Goal: Transaction & Acquisition: Book appointment/travel/reservation

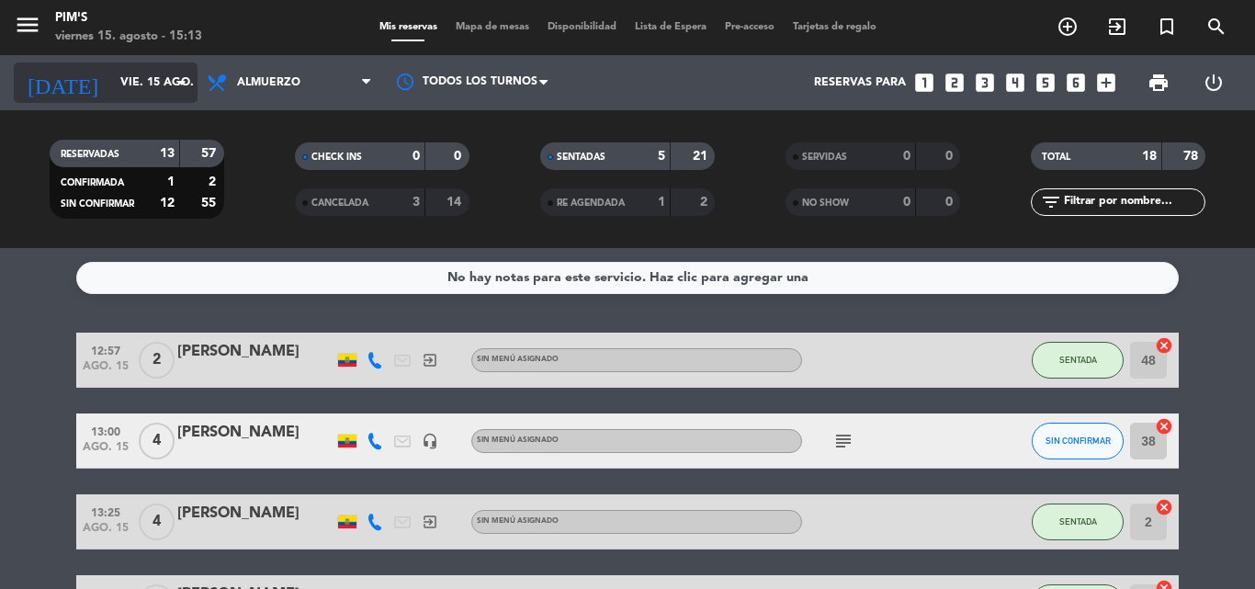
click at [166, 74] on input "vie. 15 ago." at bounding box center [188, 82] width 155 height 31
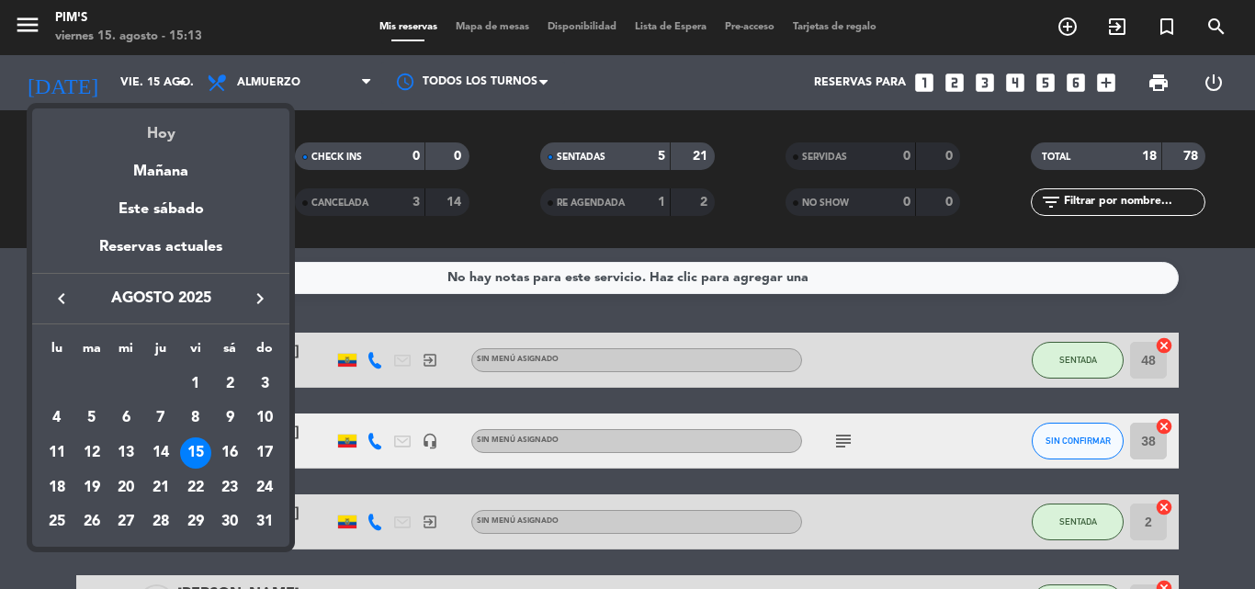
click at [166, 124] on div "Hoy" at bounding box center [160, 127] width 257 height 38
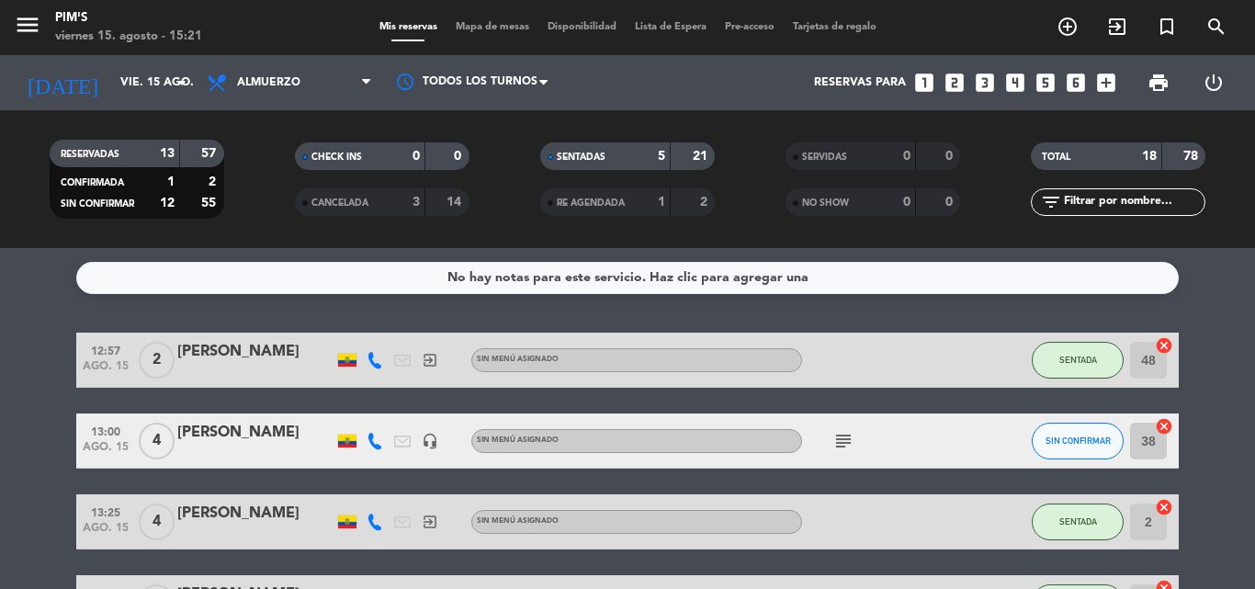
click at [949, 77] on icon "looks_two" at bounding box center [955, 83] width 24 height 24
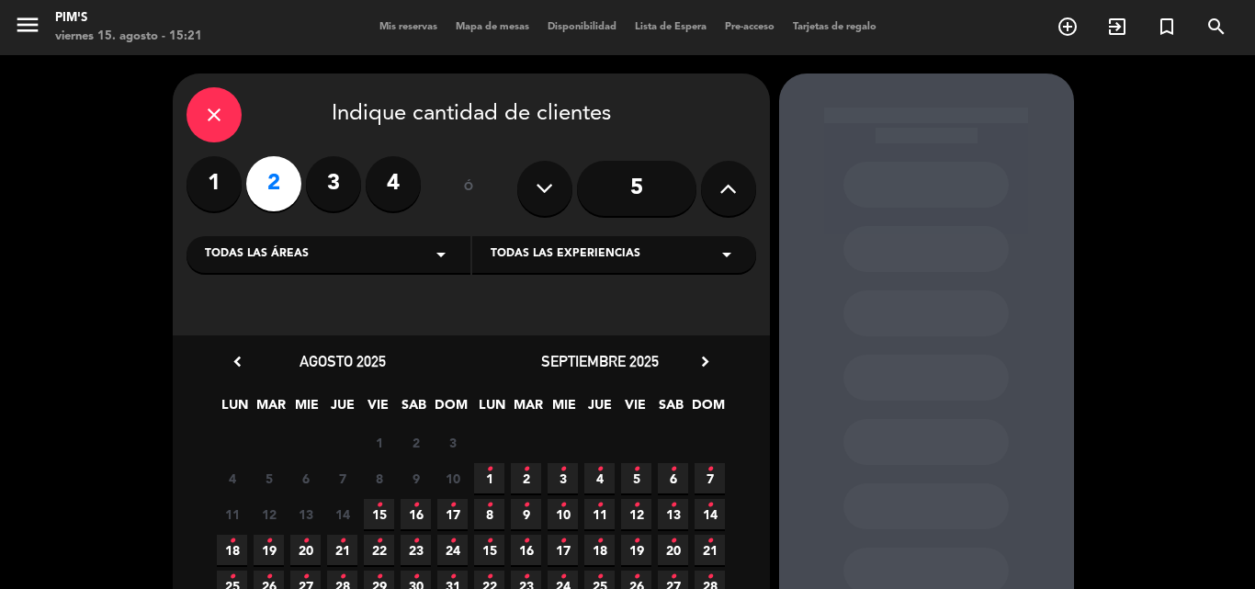
click at [376, 506] on icon "•" at bounding box center [379, 505] width 6 height 29
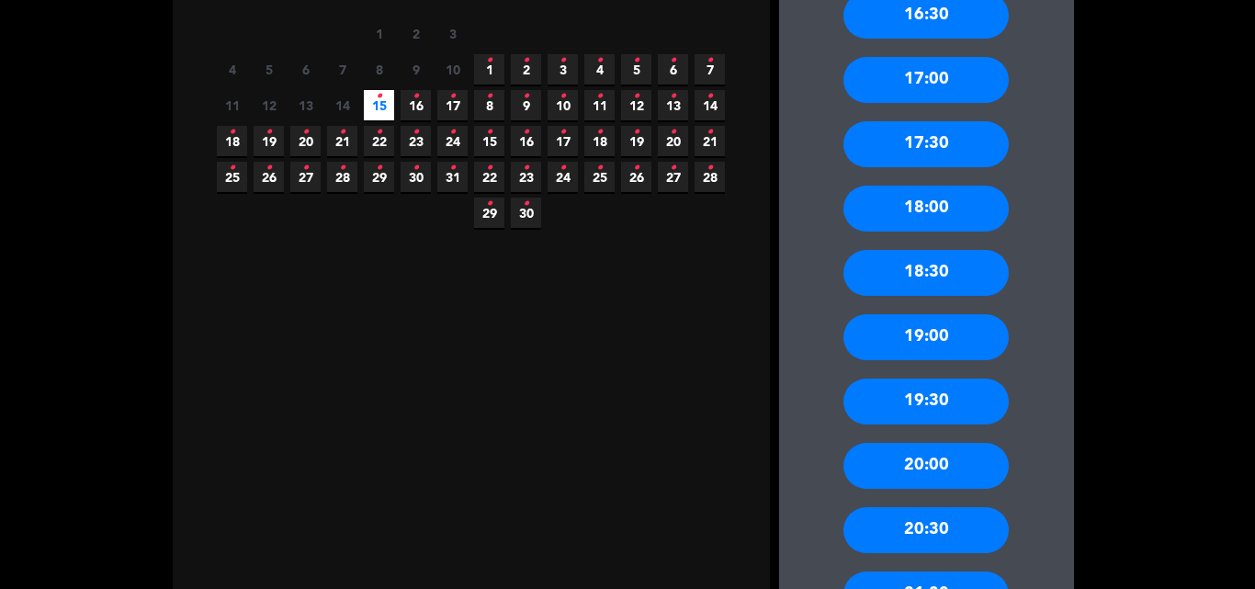
scroll to position [441, 0]
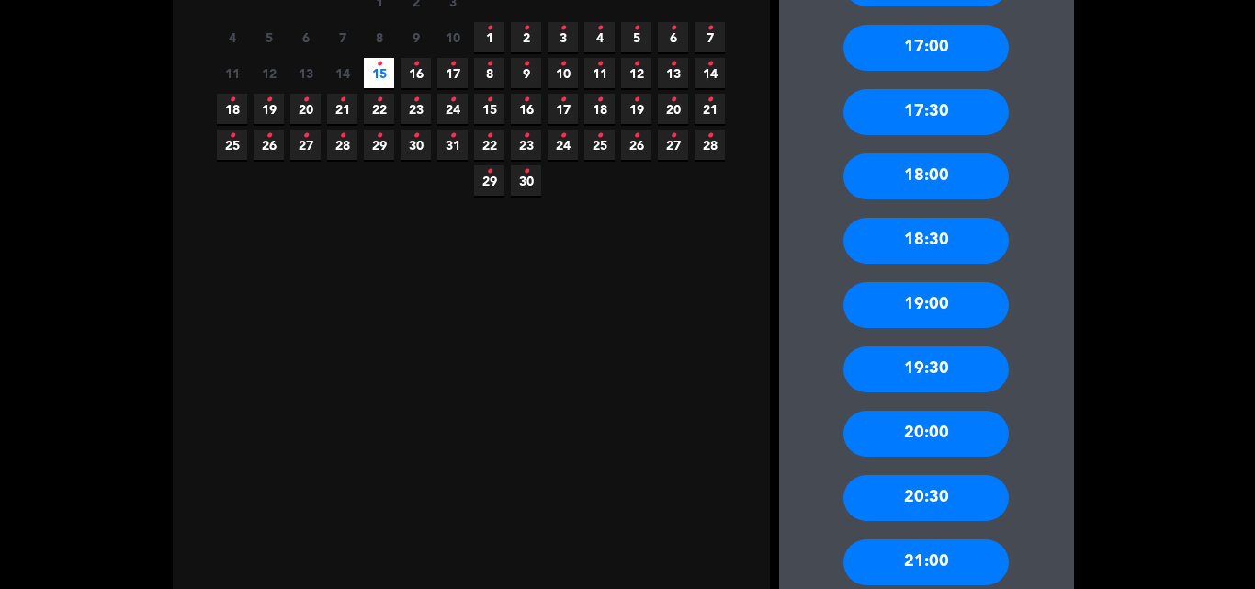
click at [914, 435] on div "20:00" at bounding box center [925, 434] width 165 height 46
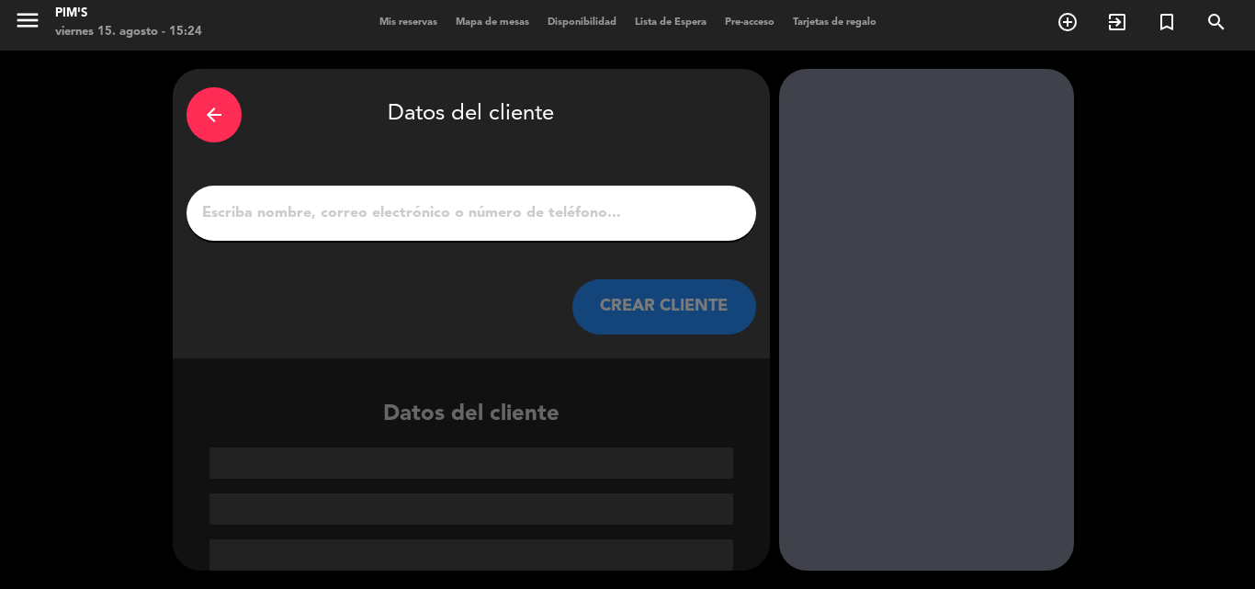
scroll to position [5, 0]
click at [317, 211] on input "1" at bounding box center [471, 213] width 542 height 26
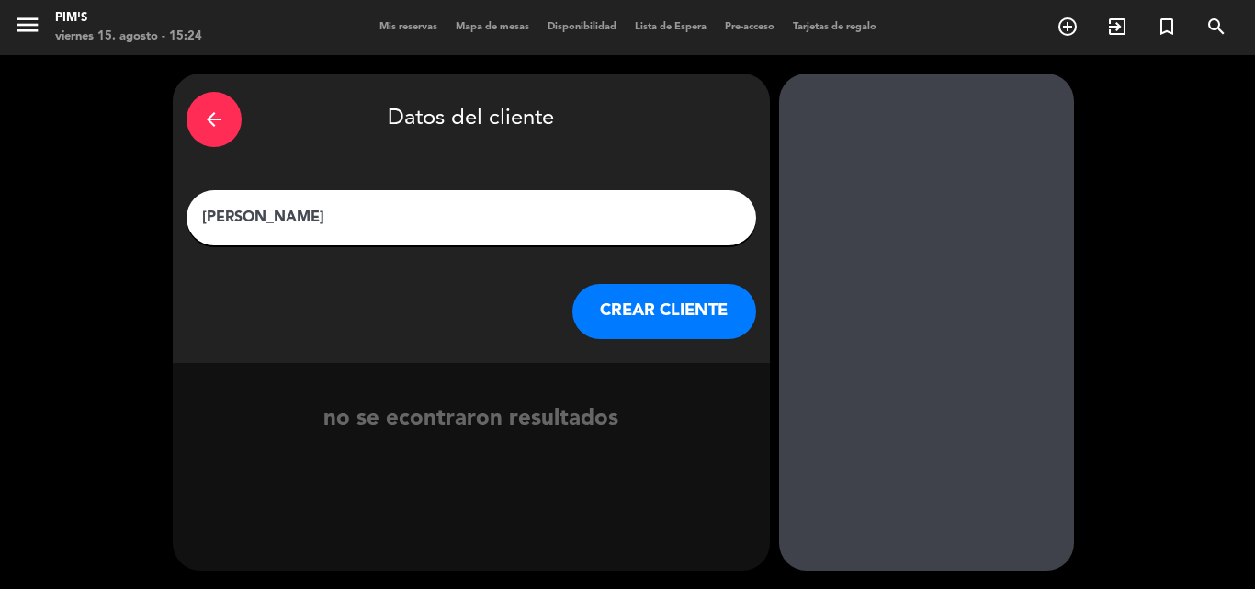
type input "[PERSON_NAME]"
click at [665, 307] on button "CREAR CLIENTE" at bounding box center [664, 311] width 184 height 55
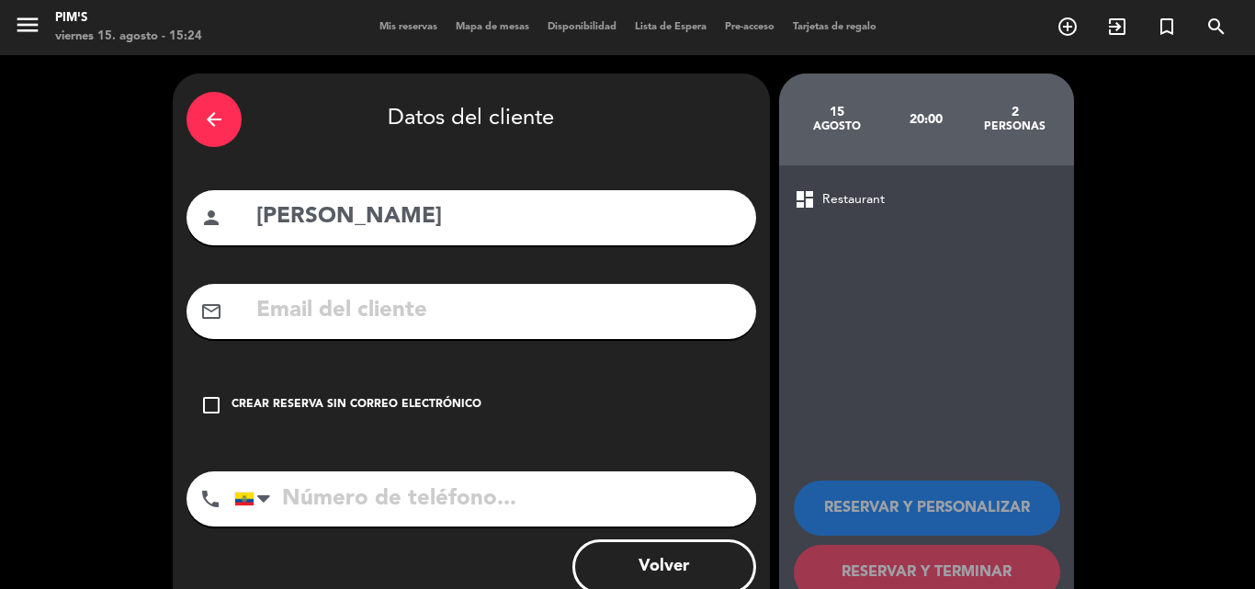
click at [209, 400] on icon "check_box_outline_blank" at bounding box center [211, 405] width 22 height 22
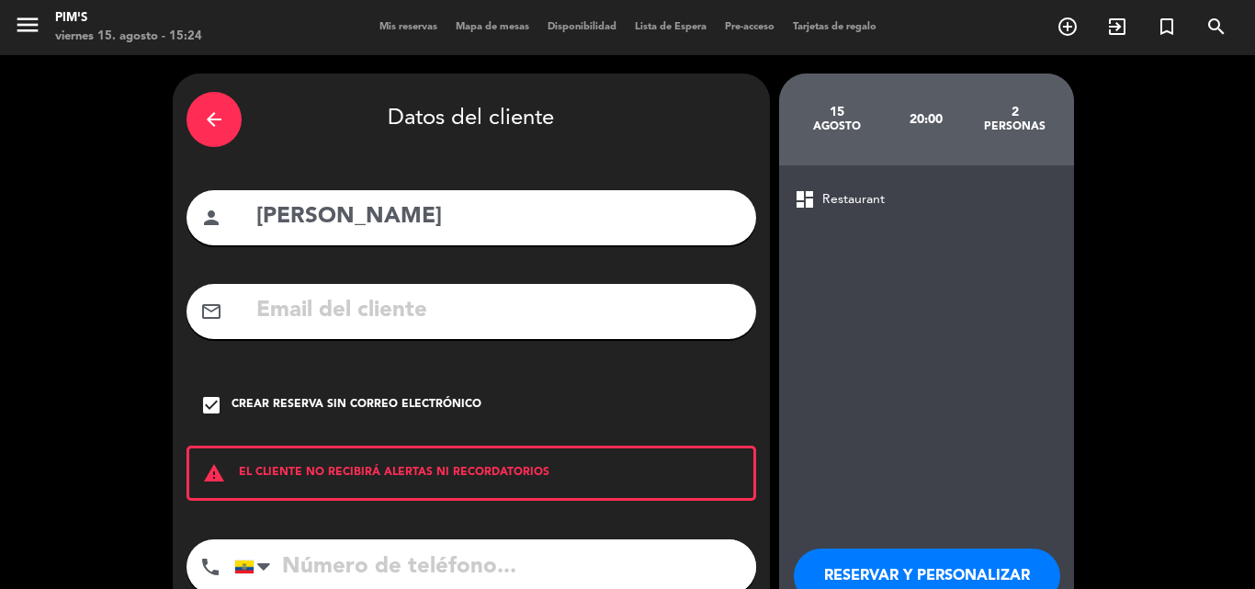
click at [345, 555] on input "tel" at bounding box center [495, 566] width 522 height 55
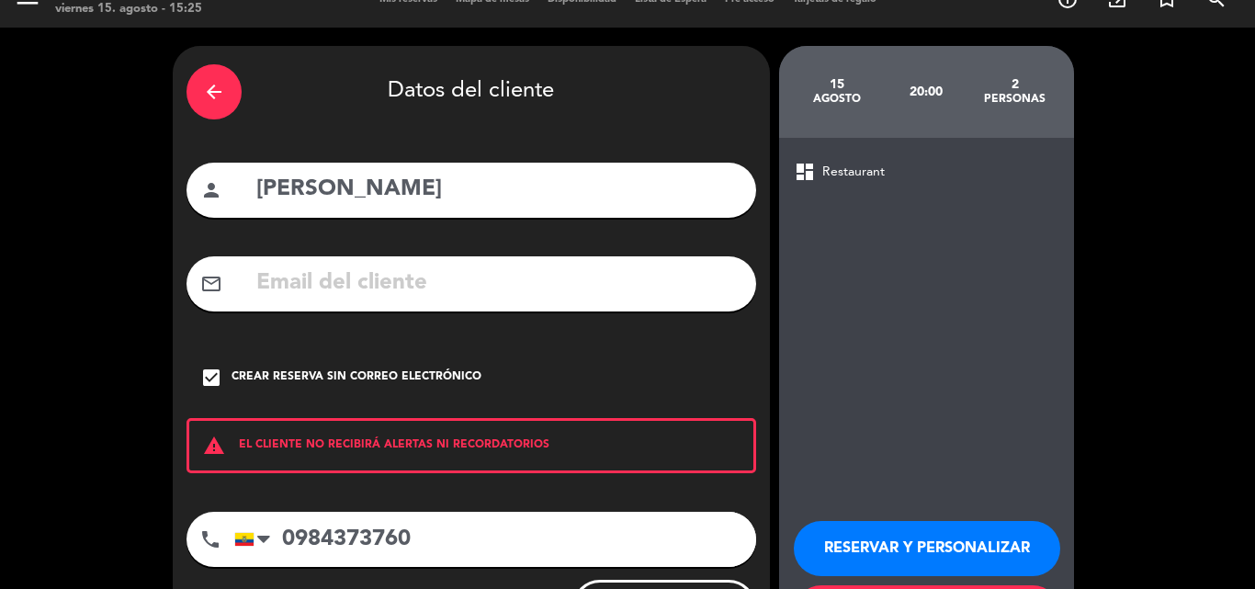
scroll to position [119, 0]
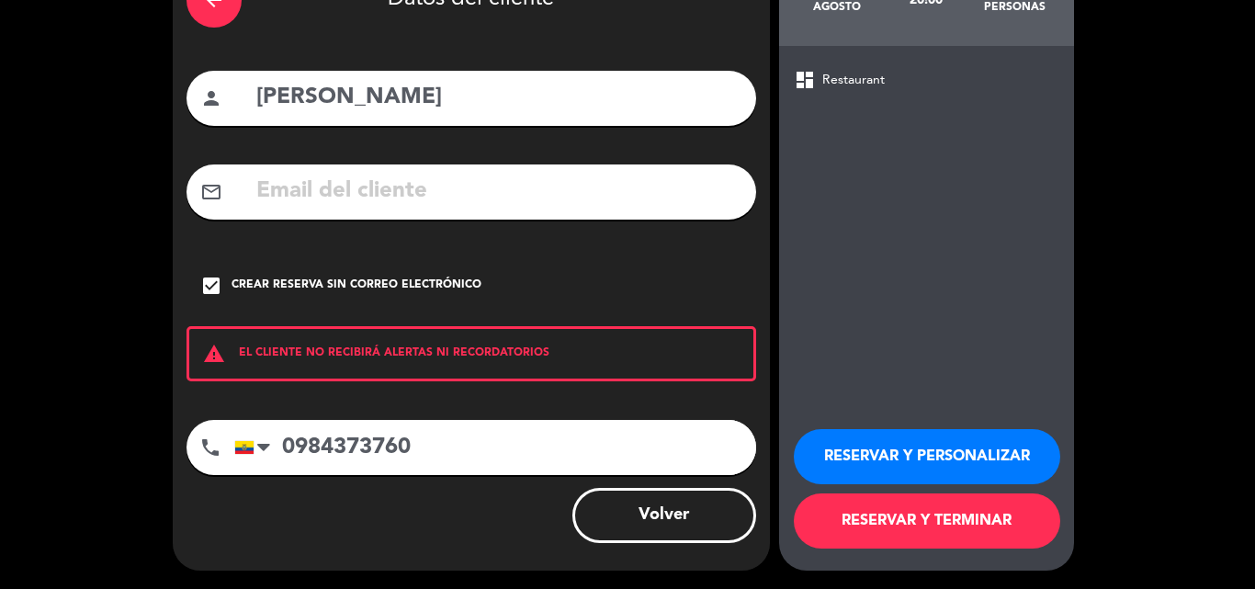
type input "0984373760"
click at [883, 505] on button "RESERVAR Y TERMINAR" at bounding box center [927, 520] width 266 height 55
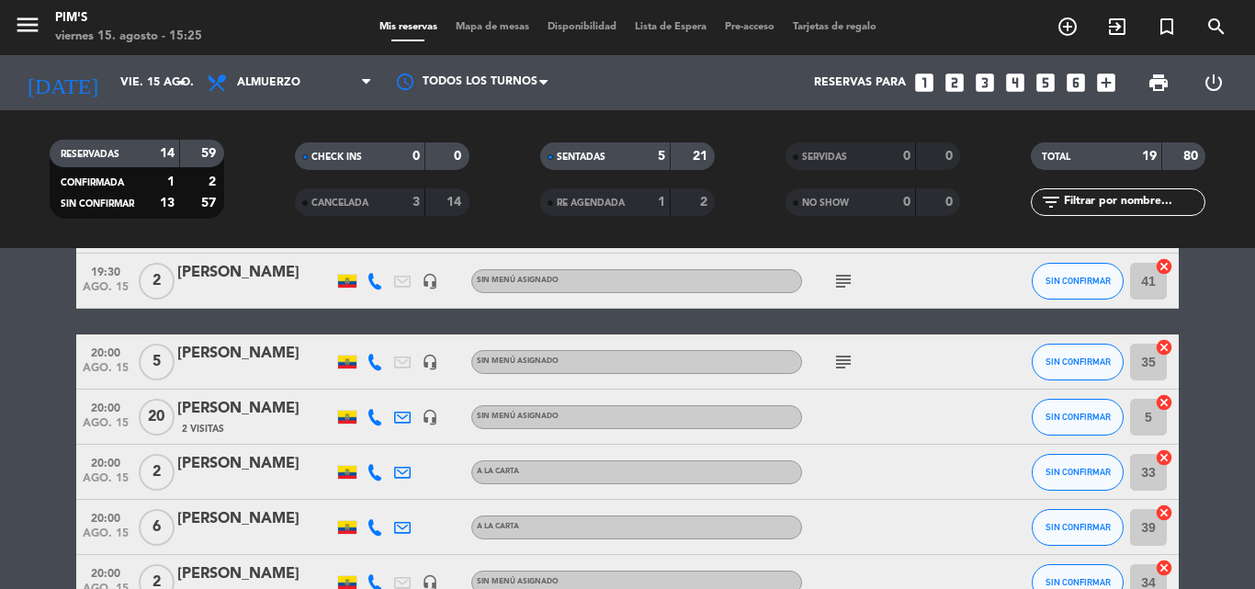
scroll to position [919, 0]
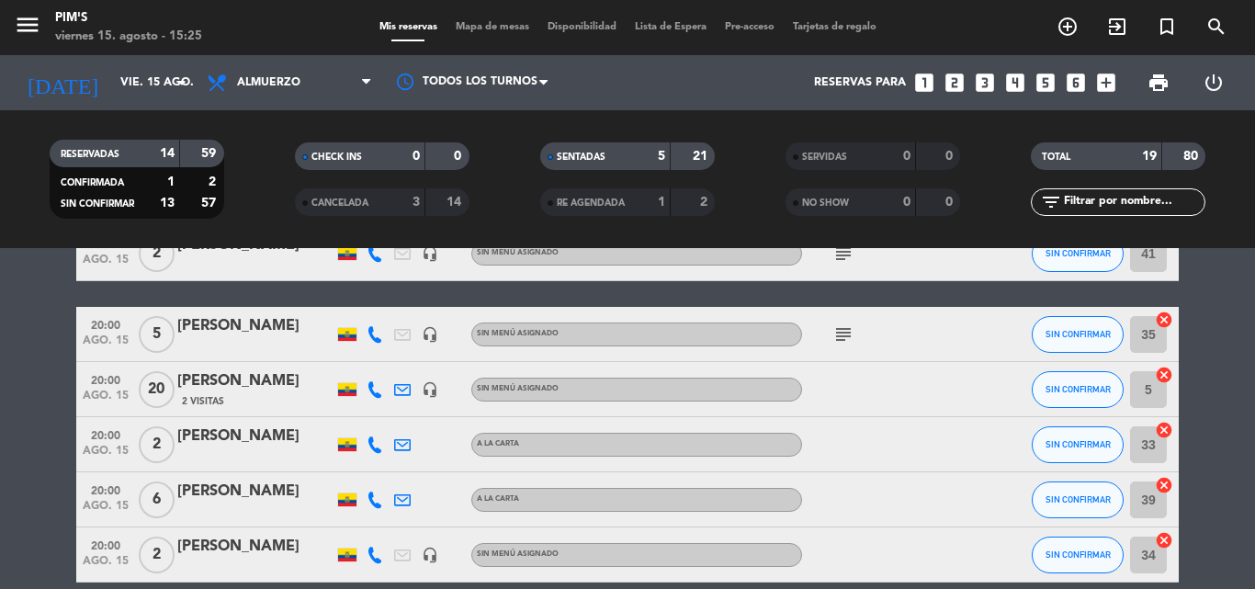
click at [228, 542] on div "[PERSON_NAME]" at bounding box center [255, 547] width 156 height 24
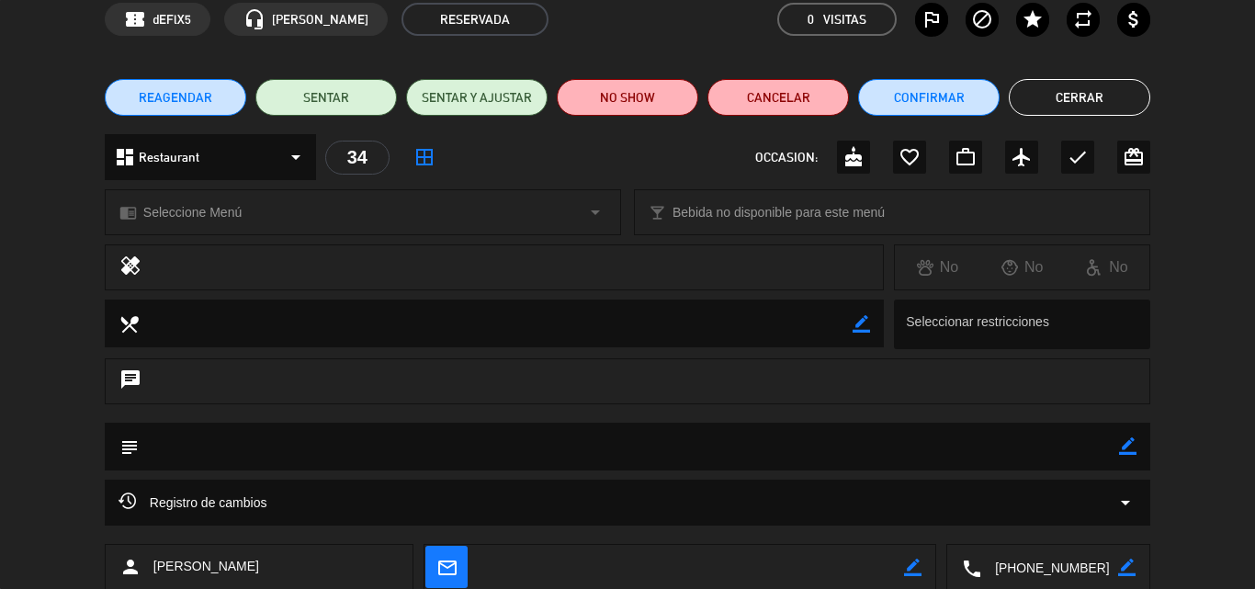
scroll to position [198, 0]
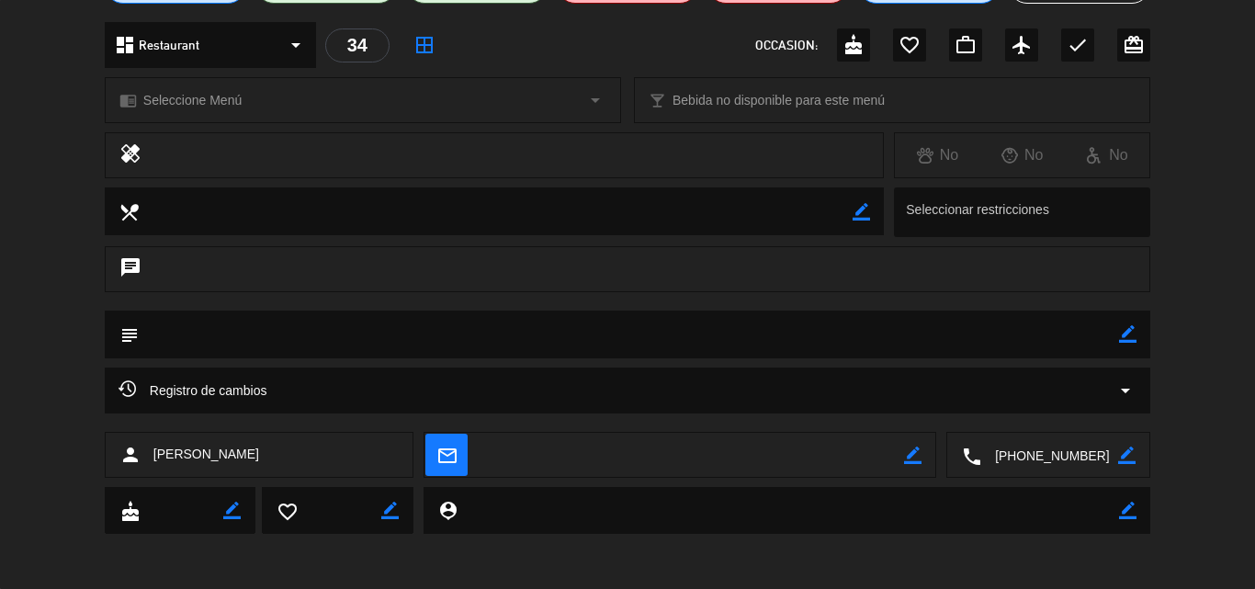
click at [1131, 330] on icon "border_color" at bounding box center [1127, 333] width 17 height 17
click at [1127, 328] on icon at bounding box center [1127, 333] width 17 height 17
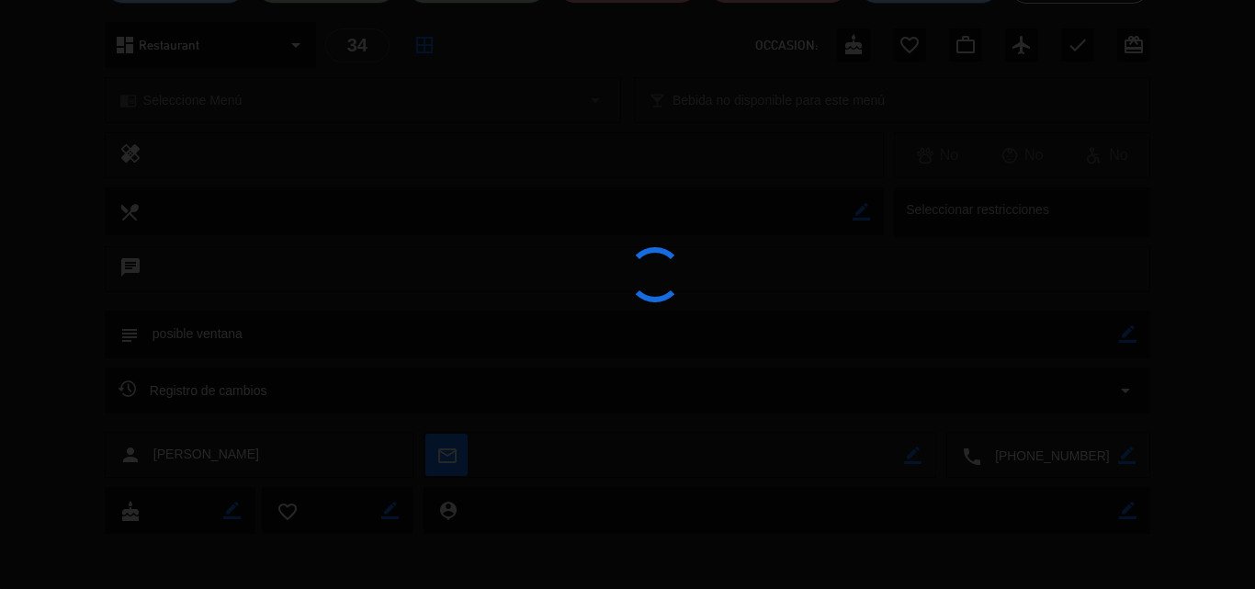
type textarea "posible ventana"
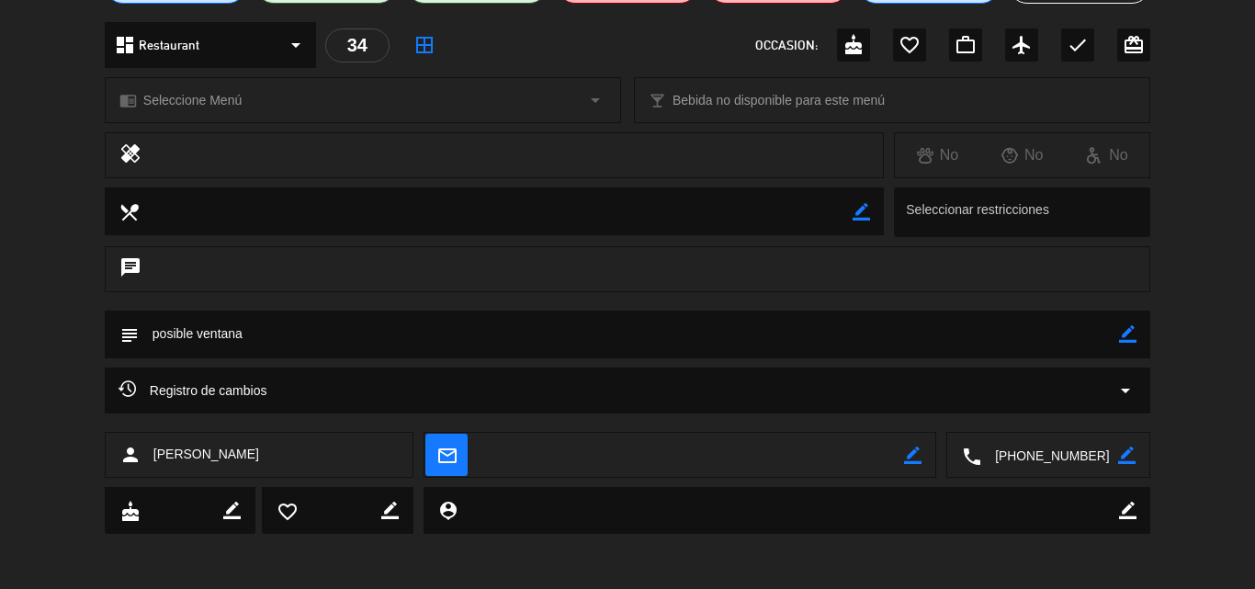
scroll to position [0, 0]
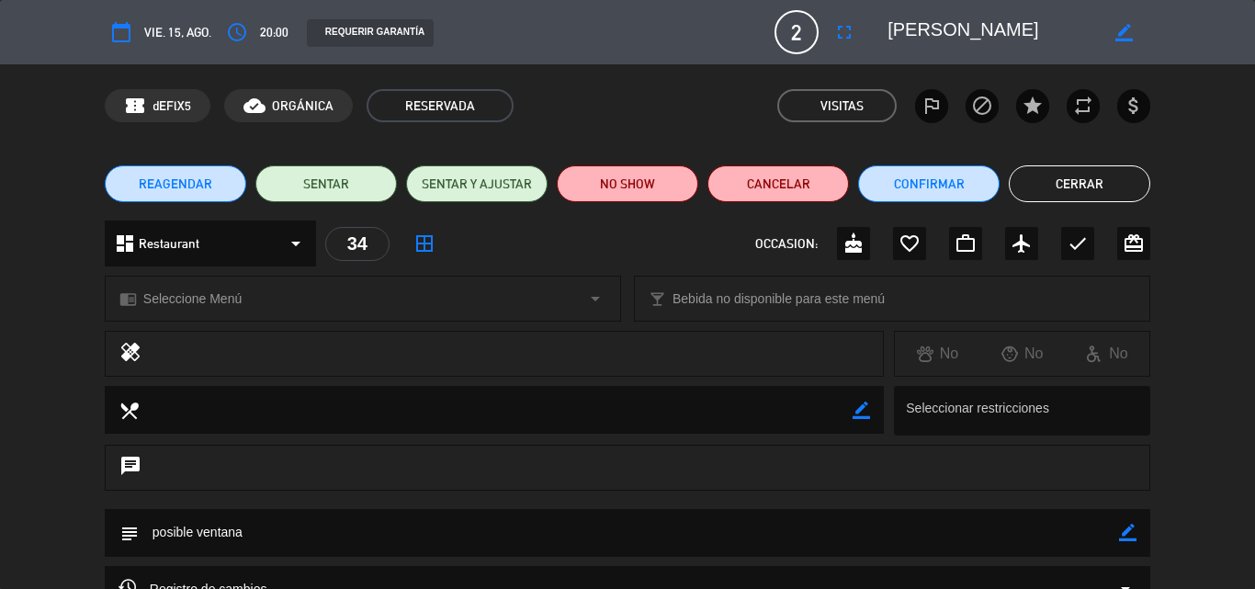
click at [1069, 178] on button "Cerrar" at bounding box center [1079, 183] width 141 height 37
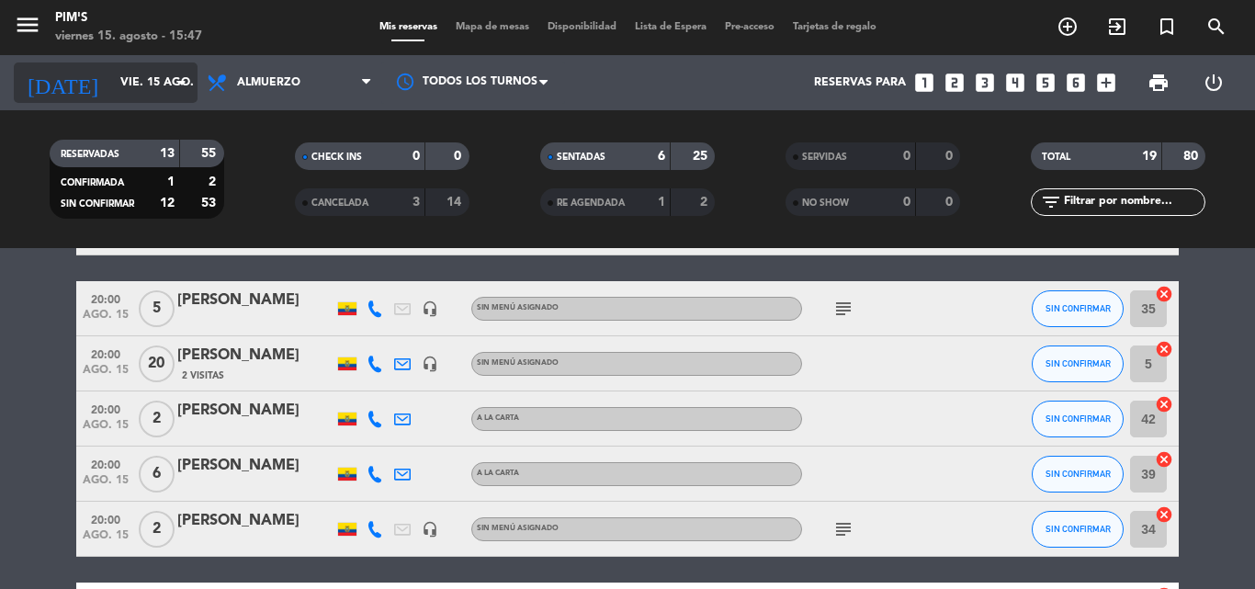
click at [140, 71] on input "vie. 15 ago." at bounding box center [188, 82] width 155 height 31
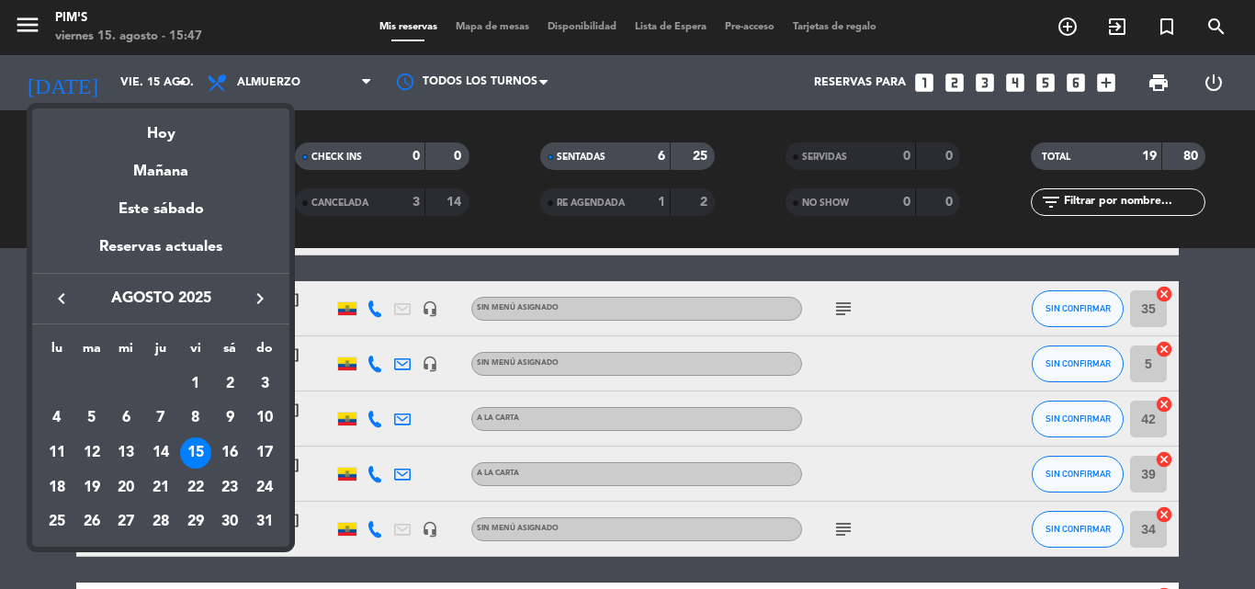
click at [155, 123] on div "Hoy" at bounding box center [160, 127] width 257 height 38
